Goal: Information Seeking & Learning: Learn about a topic

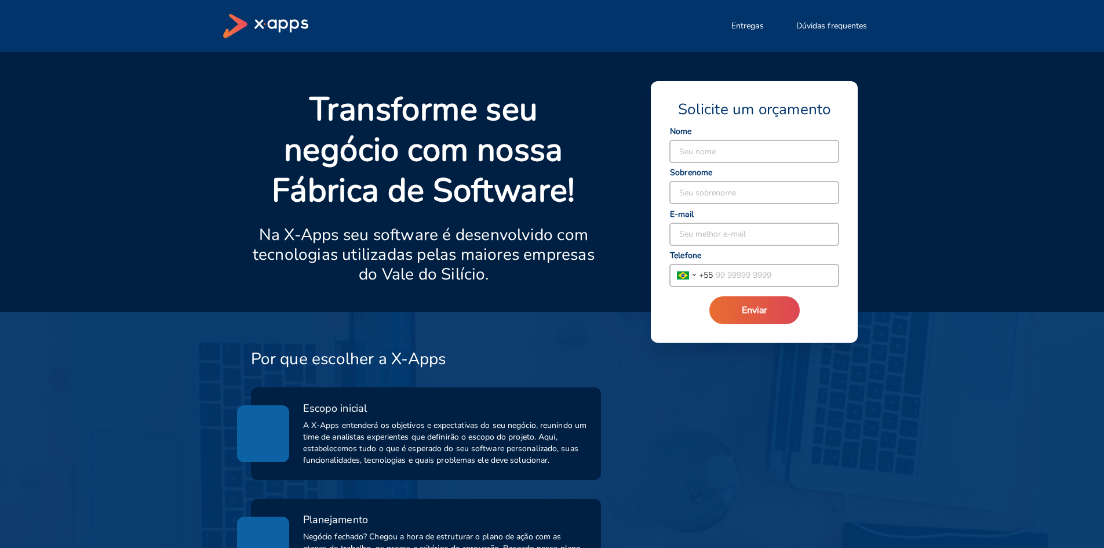
click at [504, 236] on p "Na X-Apps seu software é desenvolvido com tecnologias utilizadas pelas maiores …" at bounding box center [424, 254] width 346 height 59
